Goal: Task Accomplishment & Management: Use online tool/utility

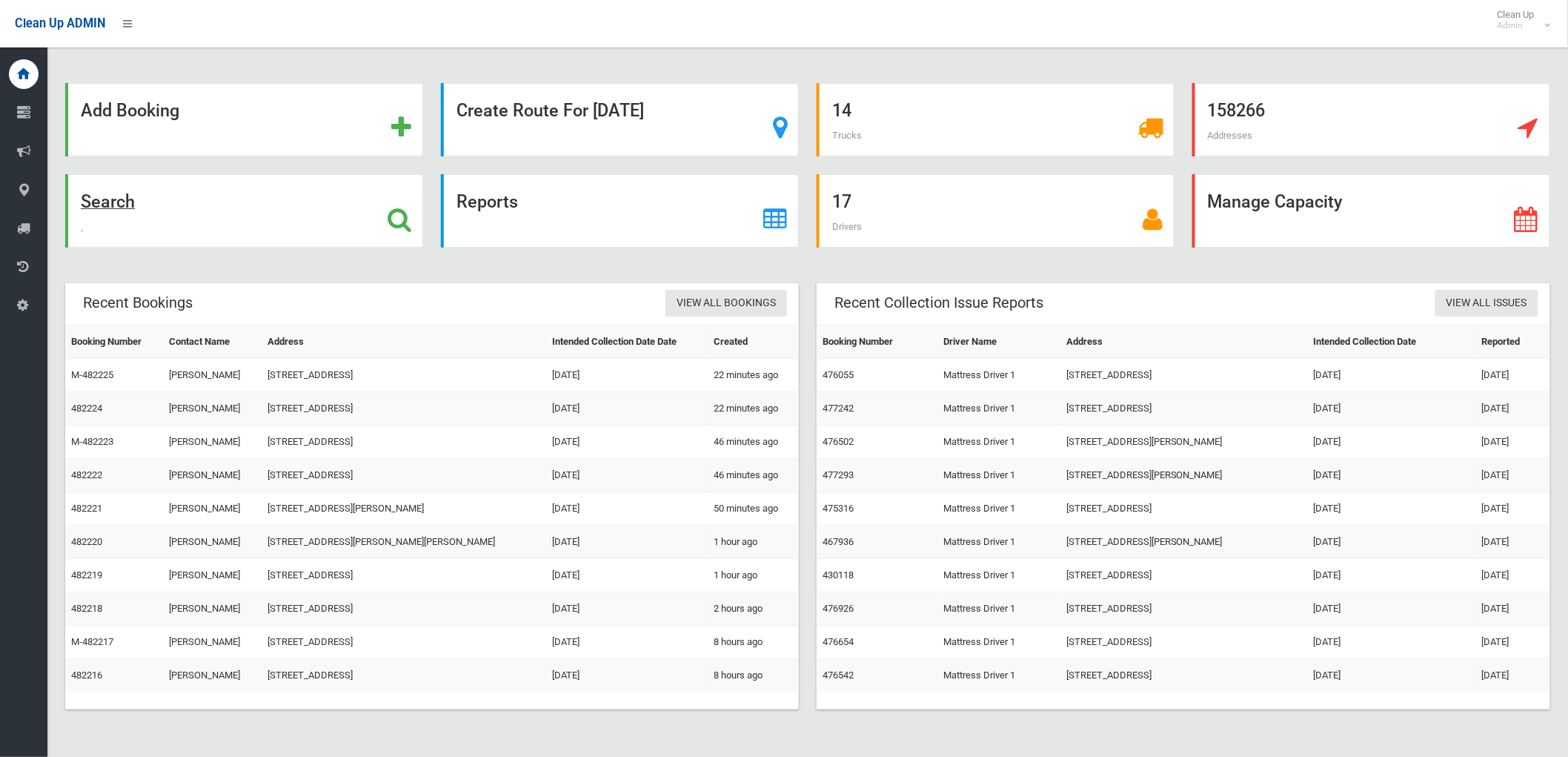
click at [380, 221] on div "Search" at bounding box center [245, 211] width 358 height 73
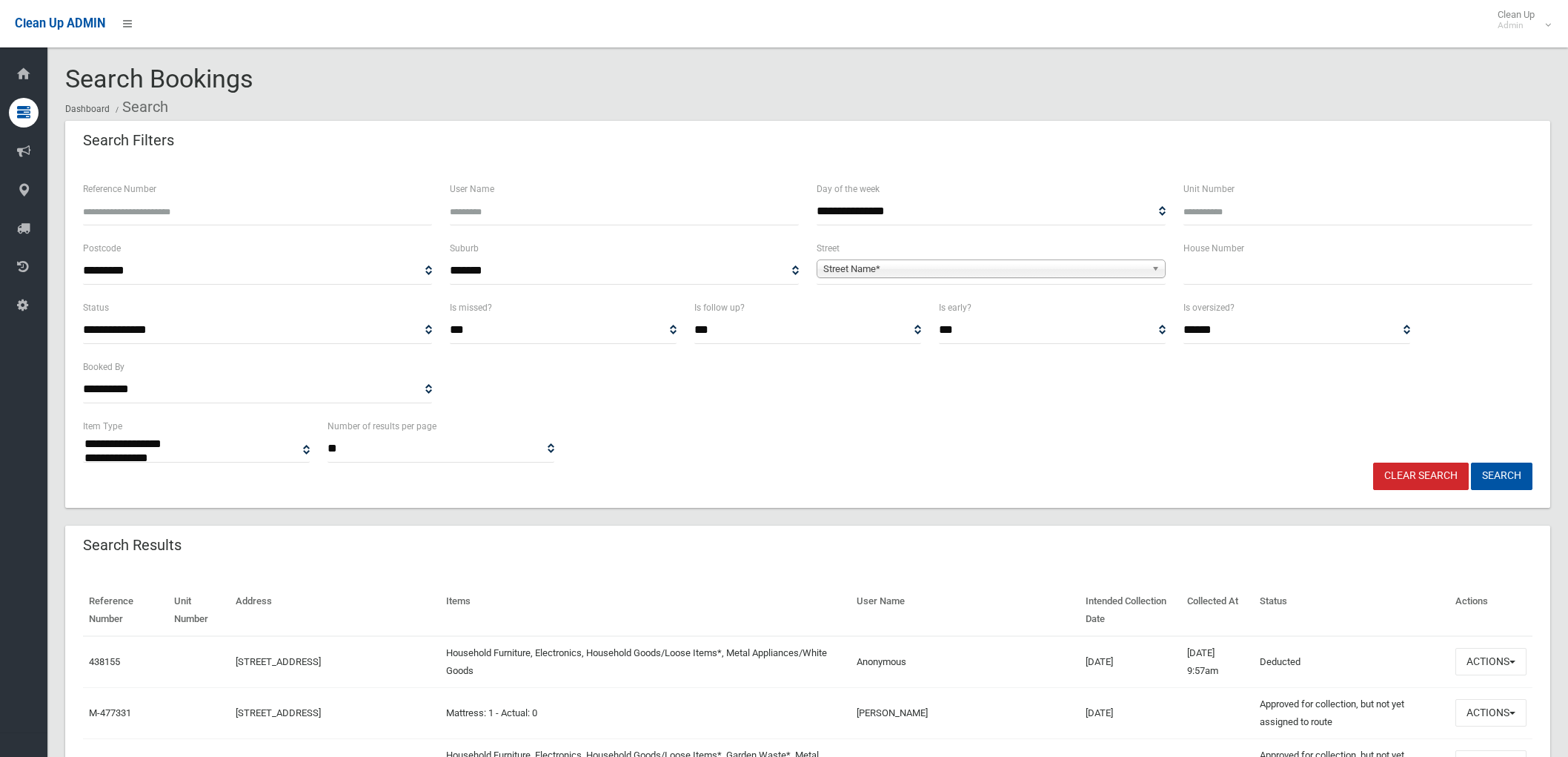
select select
click at [834, 267] on span "Street Name*" at bounding box center [985, 268] width 323 height 18
type input "********"
click at [875, 308] on li "Trewilga Avenue (EARLWOOD 2206)" at bounding box center [991, 310] width 341 height 19
click at [1229, 267] on input "text" at bounding box center [1358, 270] width 349 height 27
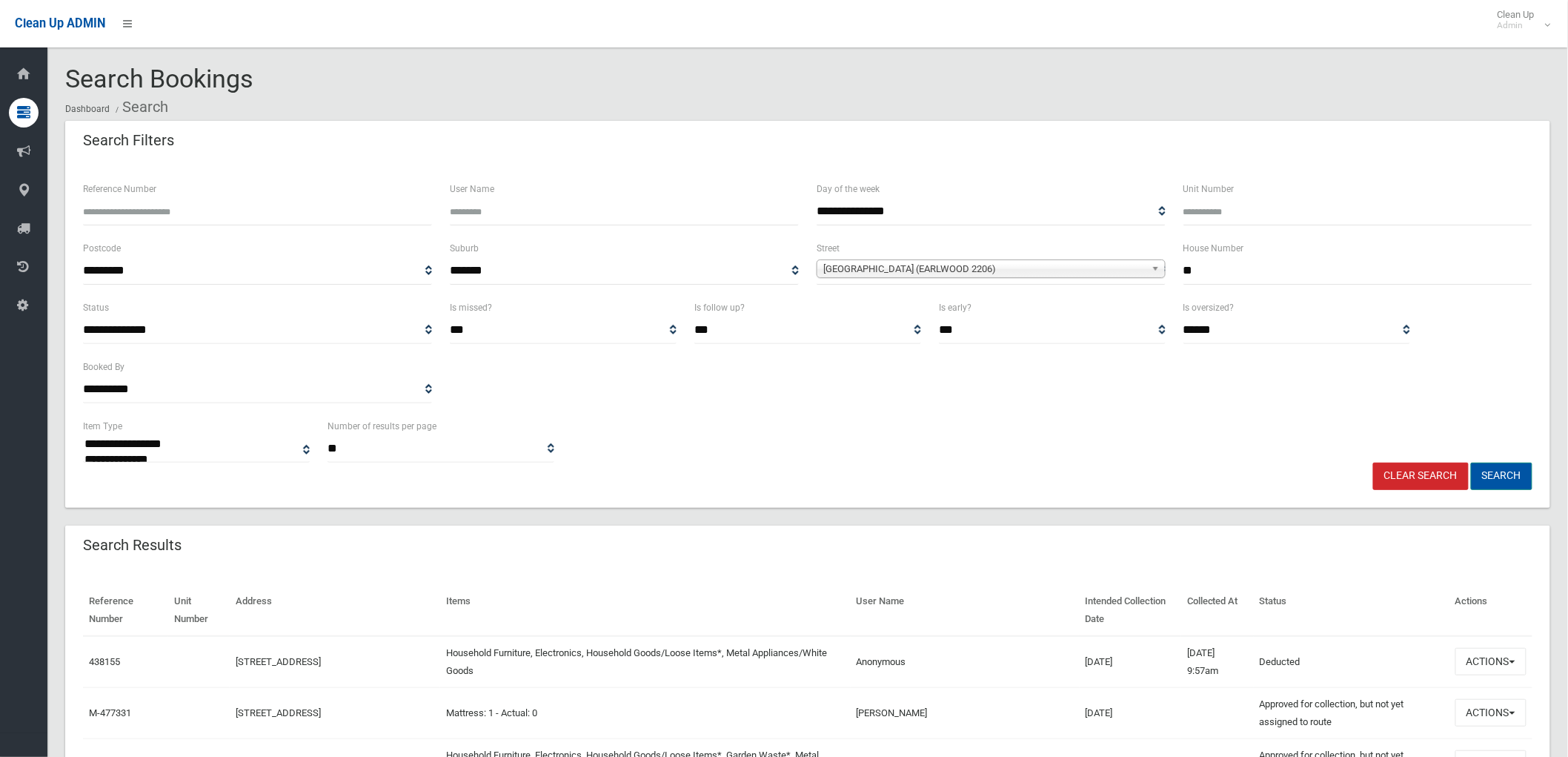
type input "**"
click at [1492, 476] on button "Search" at bounding box center [1502, 476] width 62 height 27
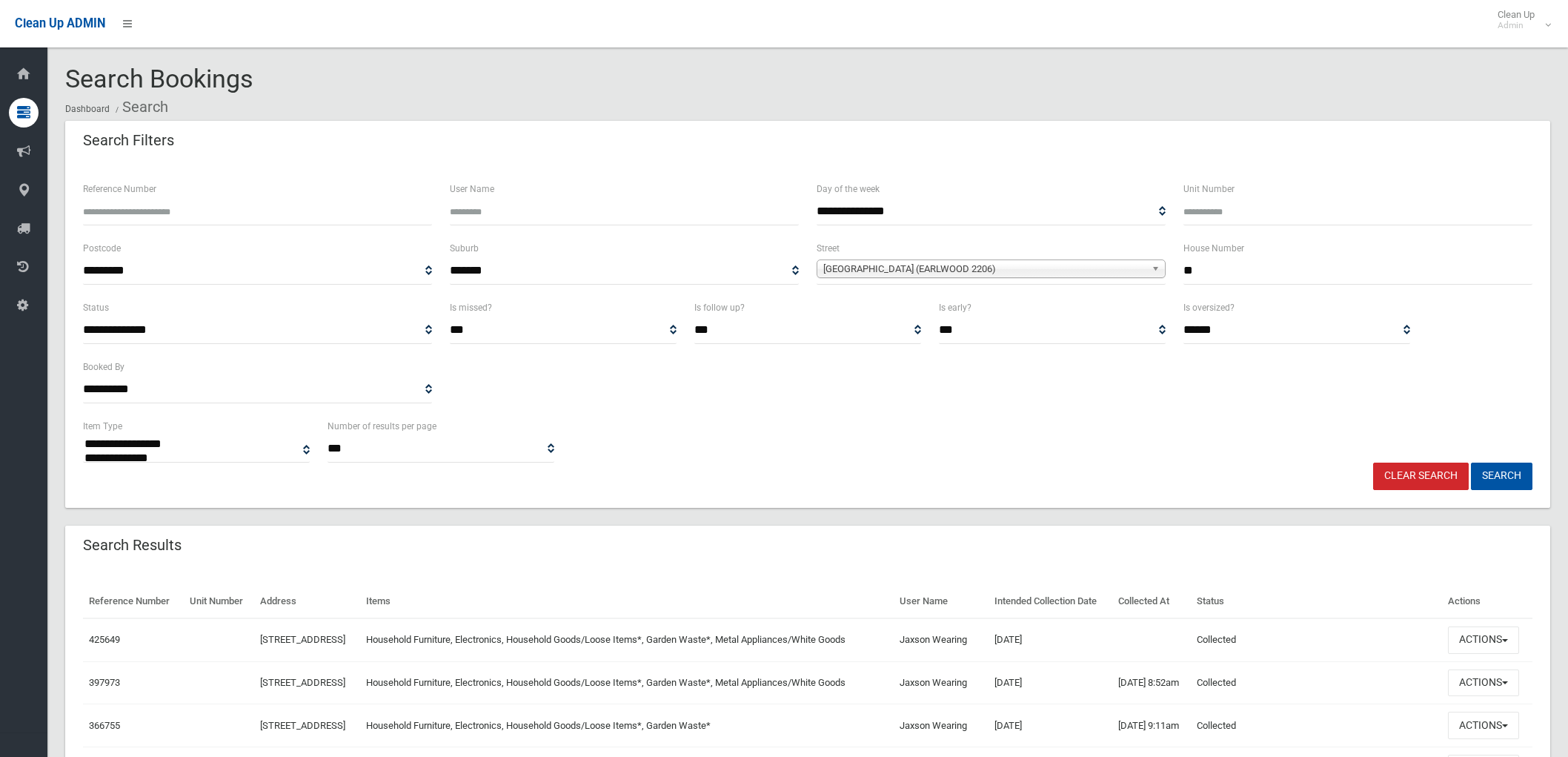
select select
click at [1490, 654] on button "Actions" at bounding box center [1484, 640] width 71 height 27
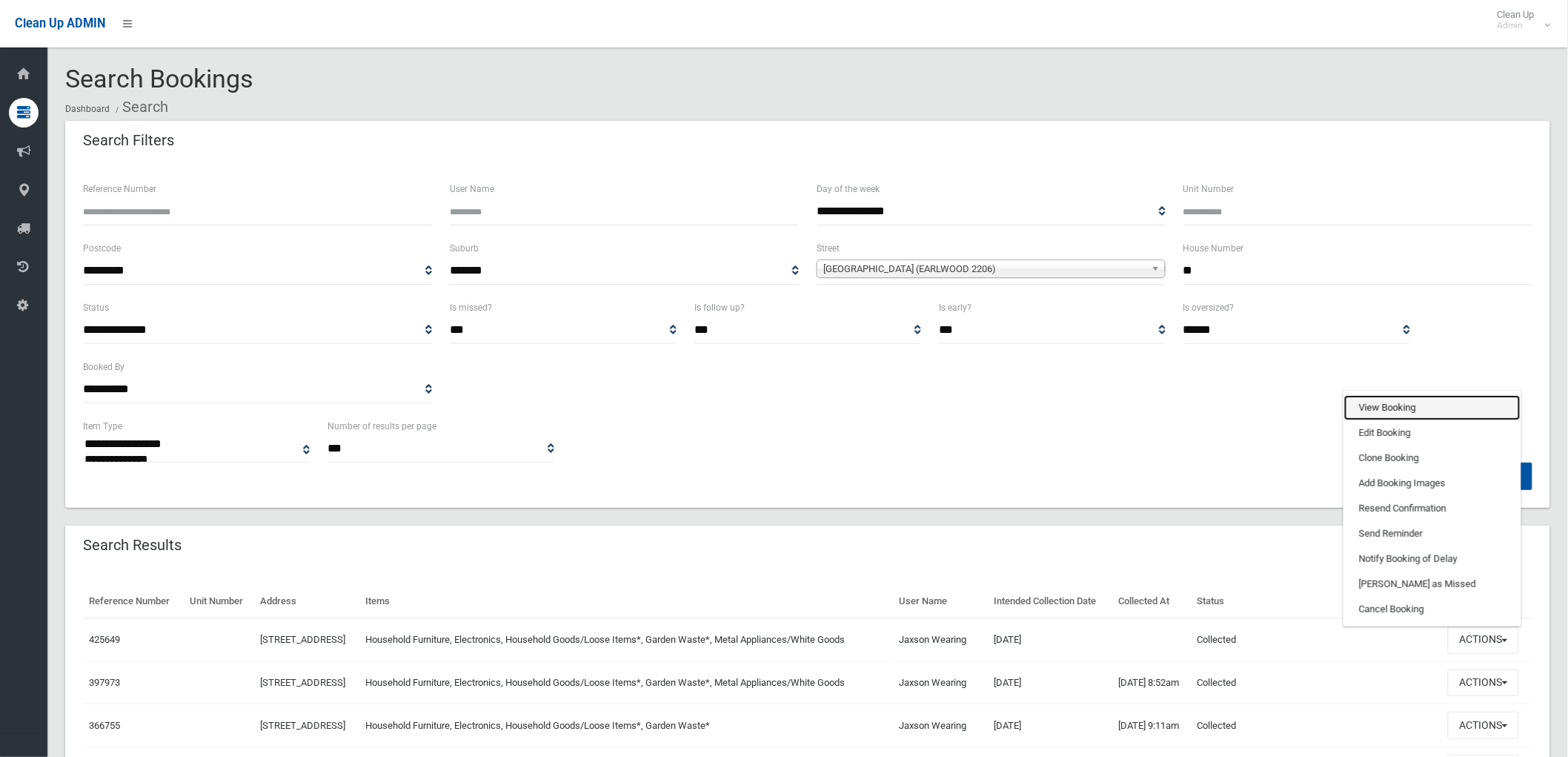
click at [1406, 420] on link "View Booking" at bounding box center [1433, 407] width 176 height 25
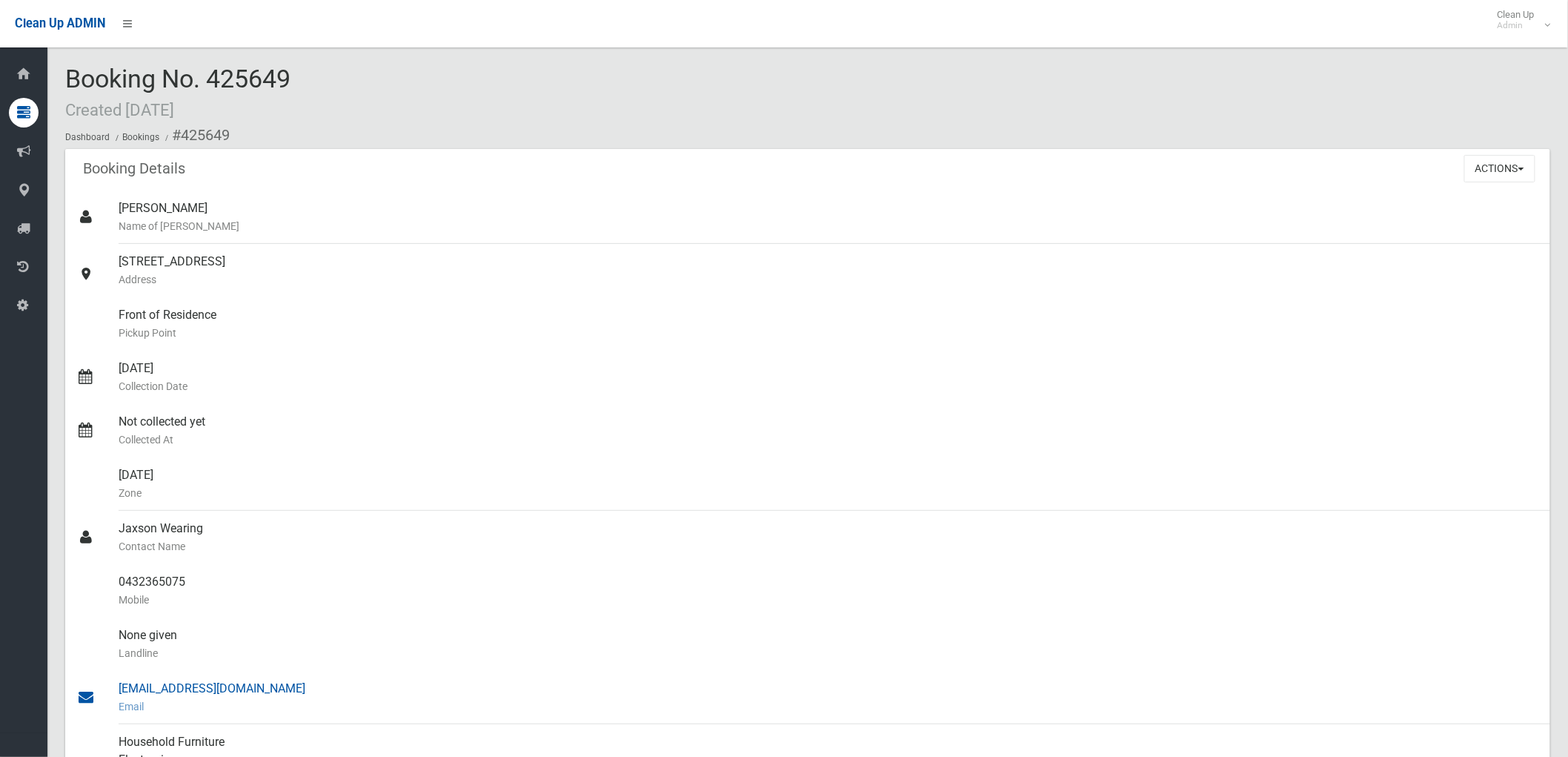
drag, startPoint x: 117, startPoint y: 527, endPoint x: 284, endPoint y: 699, distance: 239.7
click at [284, 699] on ul "[PERSON_NAME] Name of [PERSON_NAME] [STREET_ADDRESS] Address Front of Residence…" at bounding box center [808, 599] width 1485 height 819
copy ul "Jaxson Wearing Contact Name 0432365075 Mobile None given Landline jaxsonwearing…"
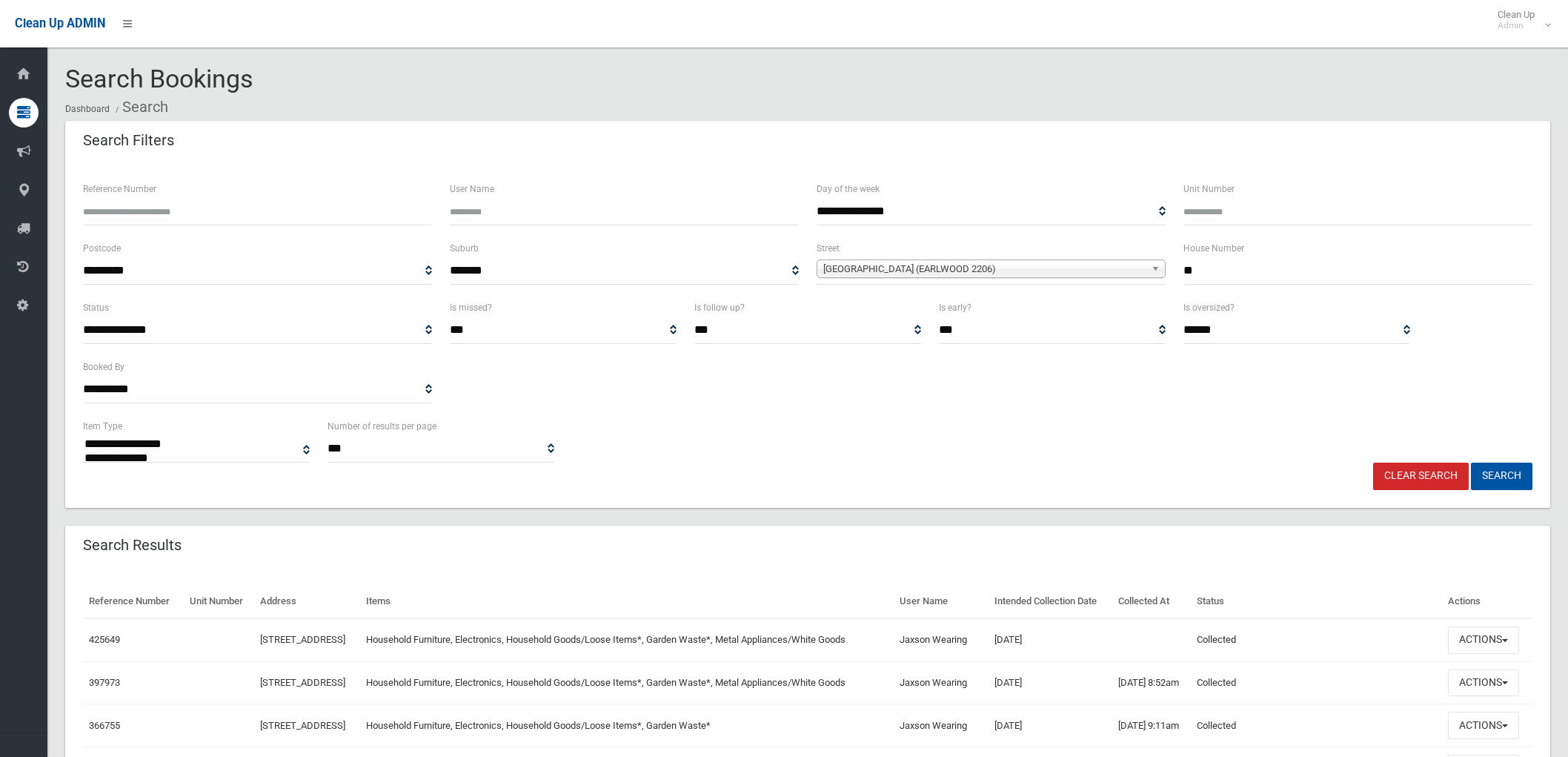
select select
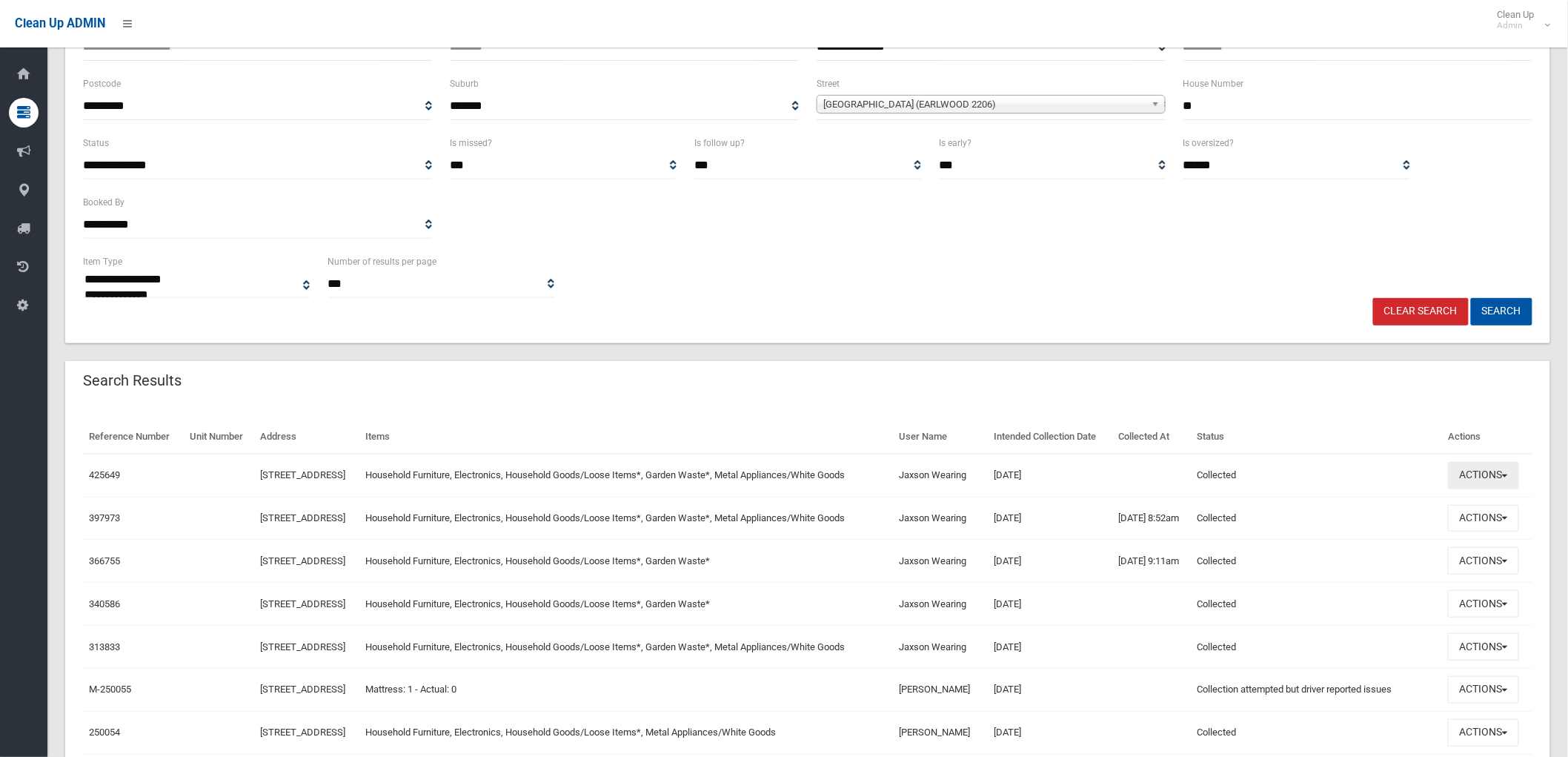
click at [1494, 490] on button "Actions" at bounding box center [1484, 475] width 71 height 27
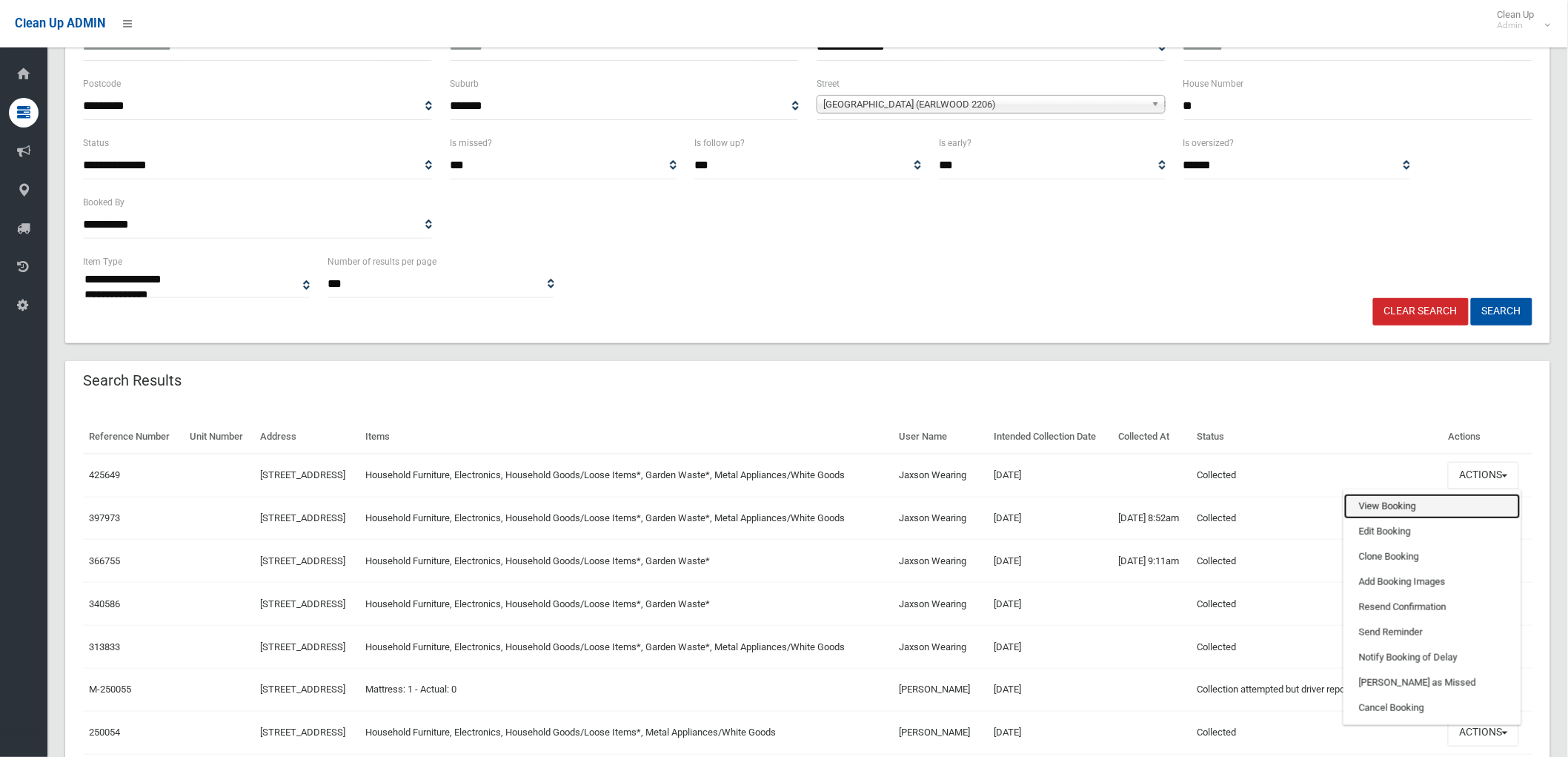
click at [1399, 519] on link "View Booking" at bounding box center [1433, 506] width 176 height 25
